Goal: Navigation & Orientation: Go to known website

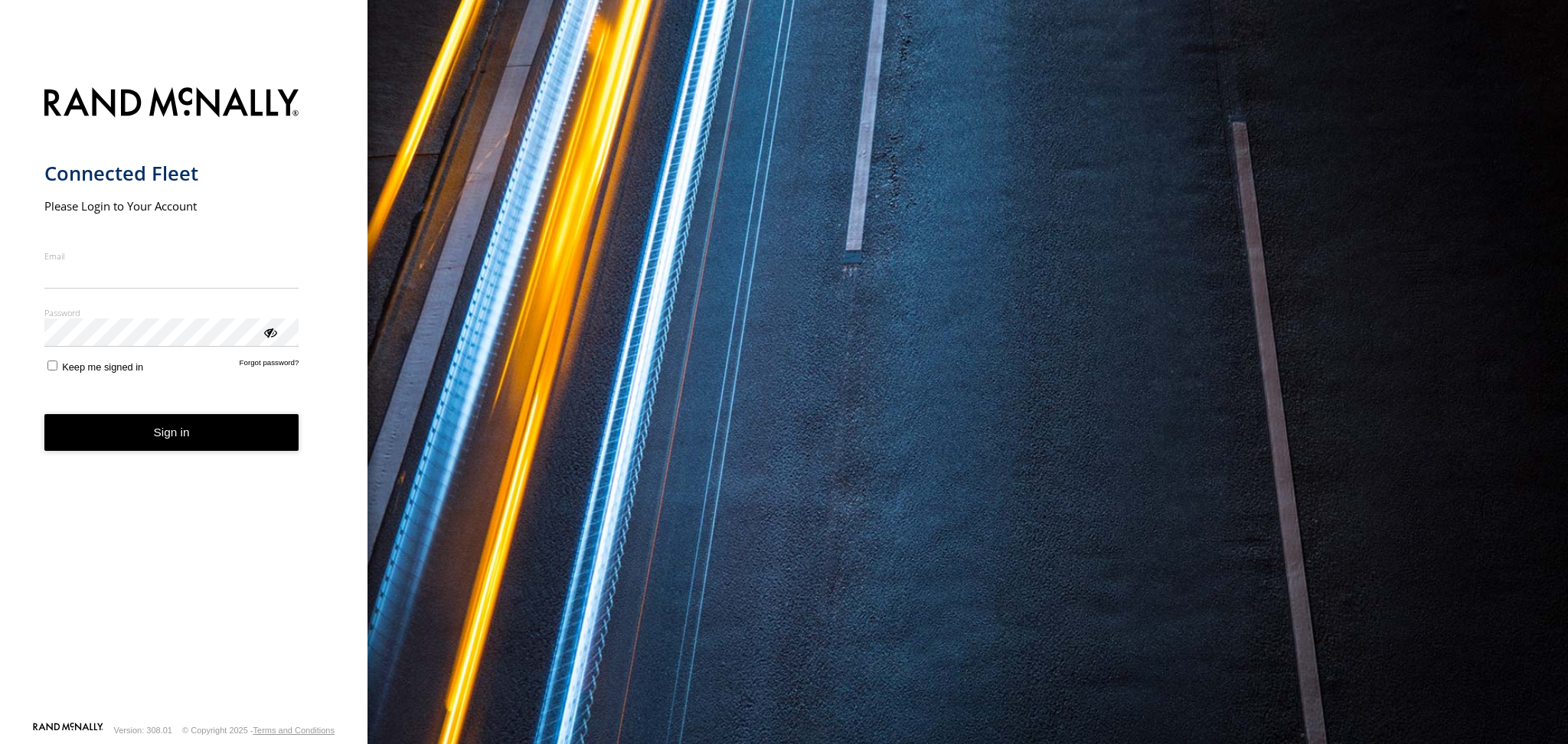
type input "**********"
click at [157, 442] on button "Sign in" at bounding box center [172, 433] width 255 height 38
click at [150, 436] on button "Sign in" at bounding box center [172, 433] width 255 height 38
